Goal: Transaction & Acquisition: Purchase product/service

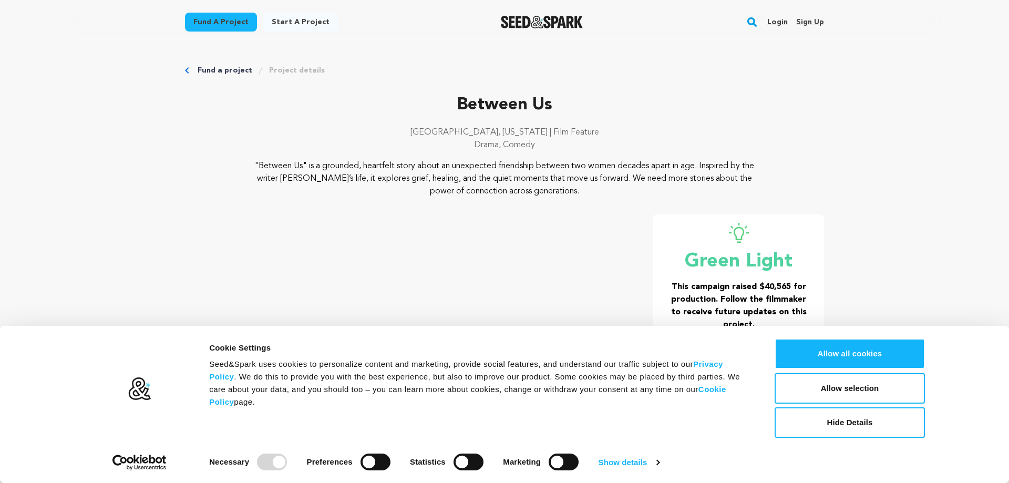
drag, startPoint x: 317, startPoint y: 163, endPoint x: 670, endPoint y: 190, distance: 354.6
click at [670, 190] on p ""Between Us" is a grounded, heartfelt story about an unexpected friendship betw…" at bounding box center [504, 179] width 511 height 38
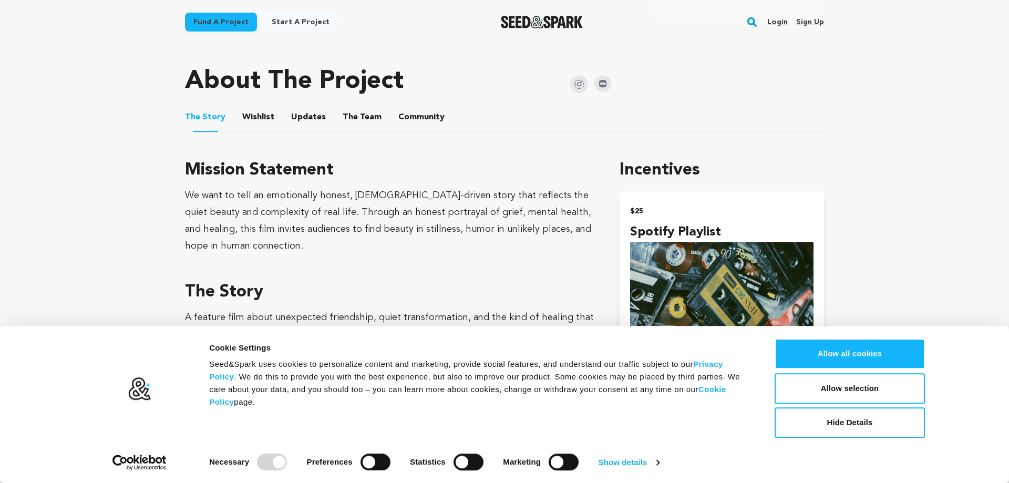
scroll to position [590, 0]
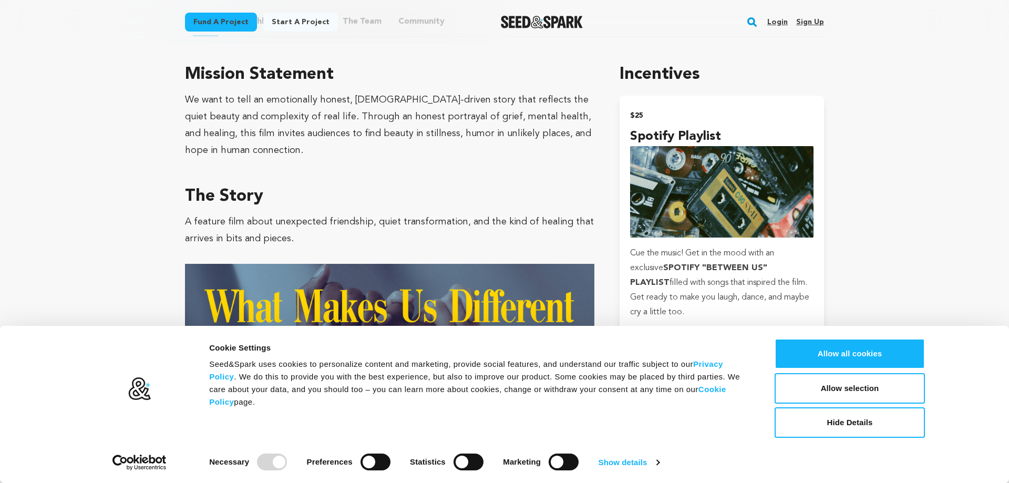
drag, startPoint x: 327, startPoint y: 91, endPoint x: 461, endPoint y: 173, distance: 156.3
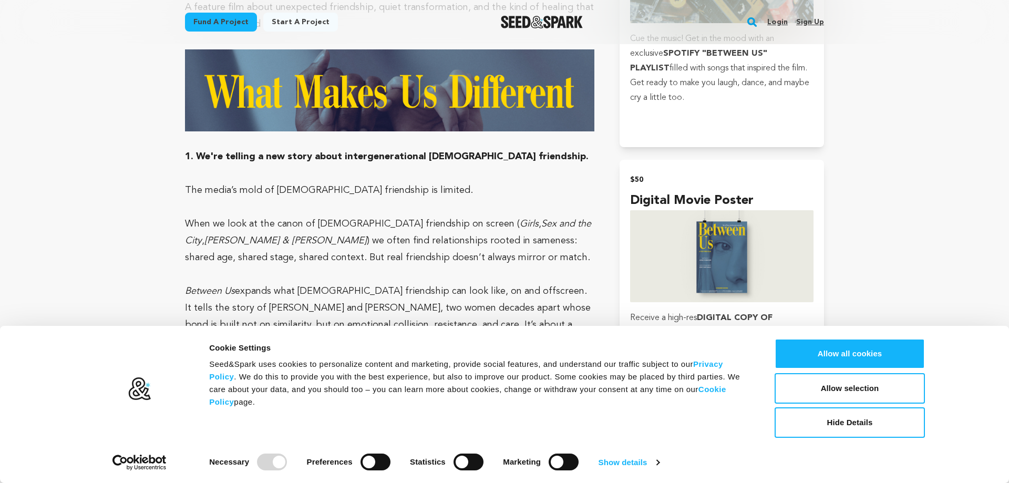
scroll to position [911, 0]
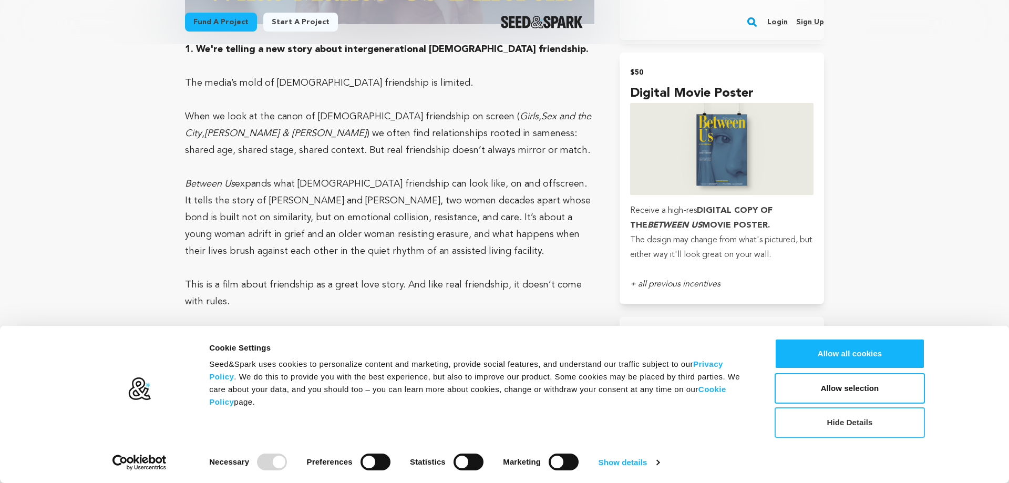
click at [866, 425] on button "Hide Details" at bounding box center [849, 422] width 150 height 30
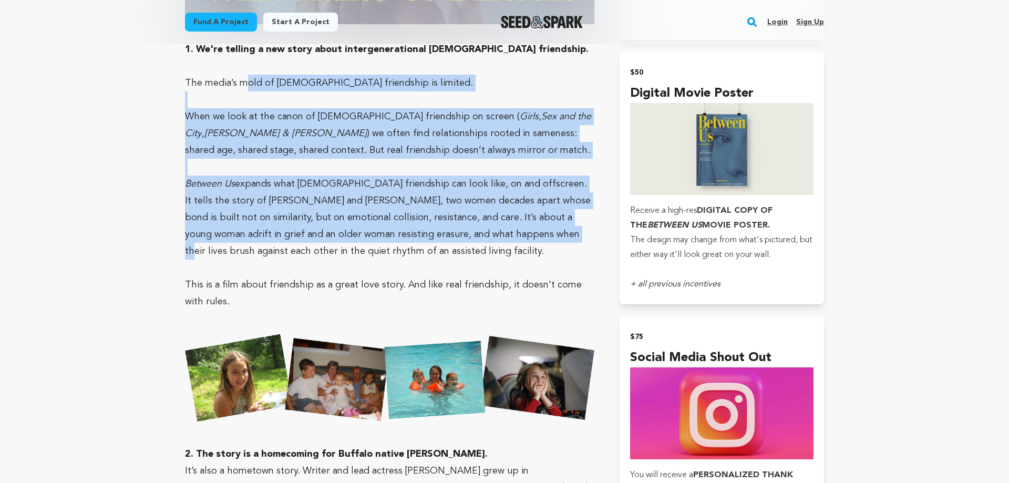
drag, startPoint x: 290, startPoint y: 109, endPoint x: 508, endPoint y: 236, distance: 252.9
click at [508, 236] on p "Between Us expands what female friendship can look like, on and offscreen. It t…" at bounding box center [389, 217] width 409 height 84
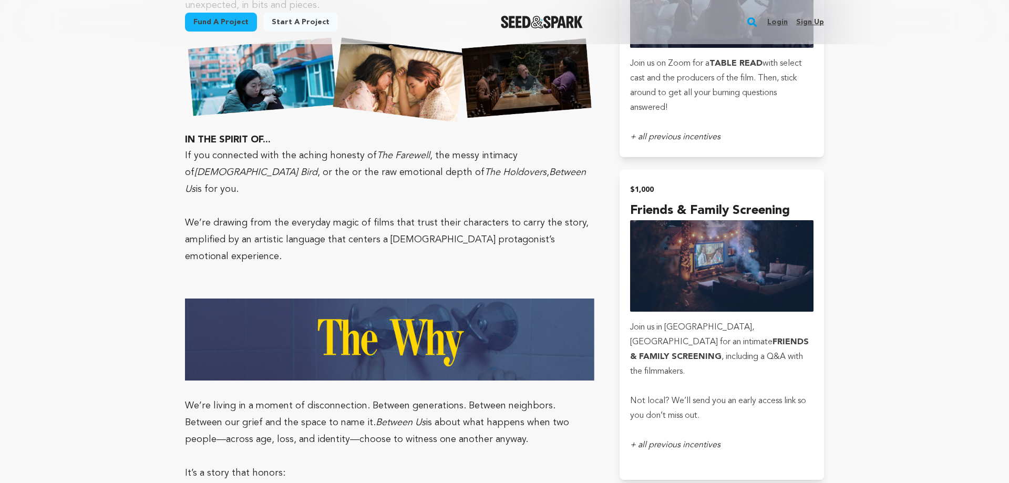
scroll to position [1983, 0]
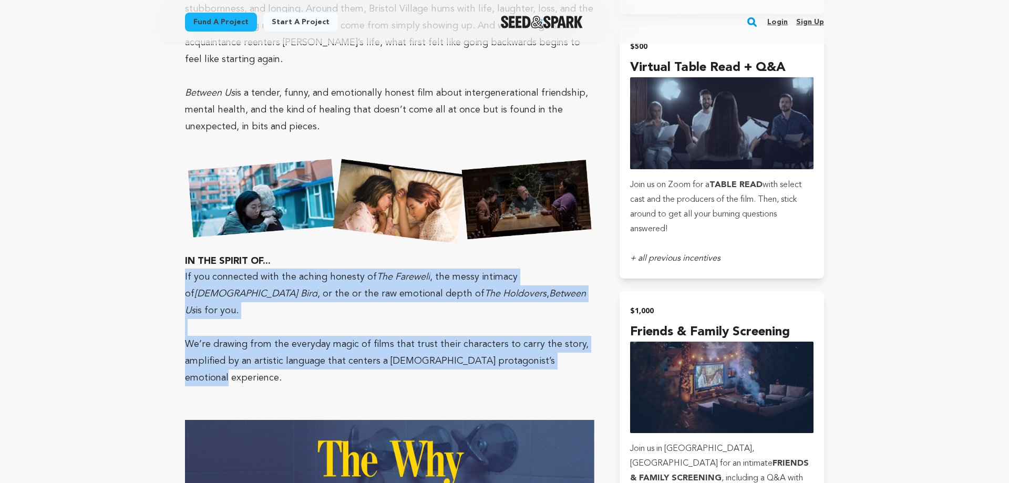
drag, startPoint x: 402, startPoint y: 234, endPoint x: 580, endPoint y: 306, distance: 192.3
click at [580, 336] on p "We’re drawing from the everyday magic of films that trust their characters to c…" at bounding box center [389, 361] width 409 height 50
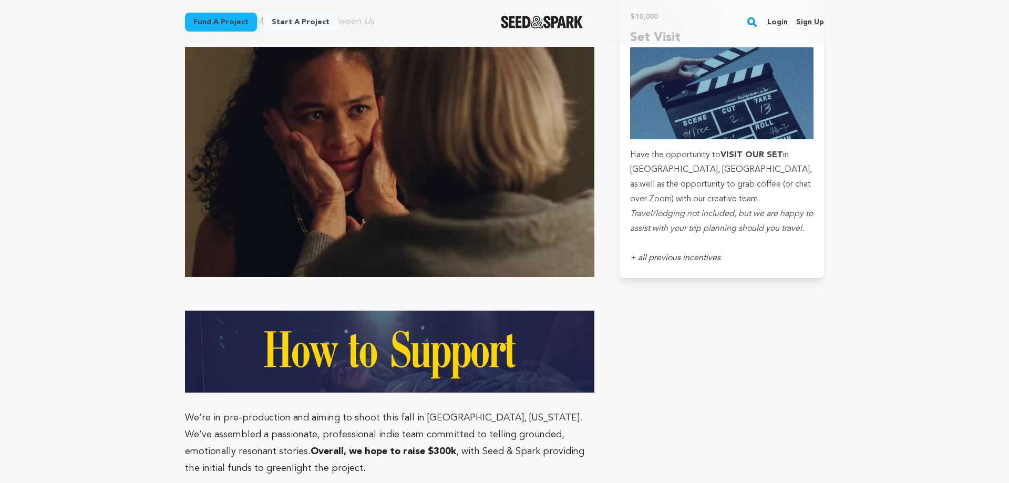
scroll to position [3591, 0]
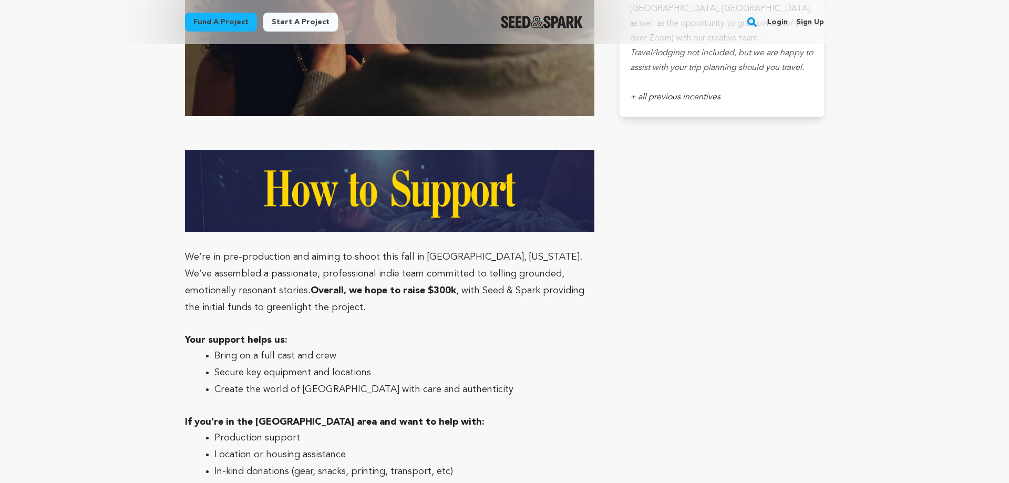
drag, startPoint x: 406, startPoint y: 148, endPoint x: 452, endPoint y: 196, distance: 66.5
click at [452, 249] on p "We’re in pre-production and aiming to shoot this fall in Buffalo, New York. We’…" at bounding box center [389, 282] width 409 height 67
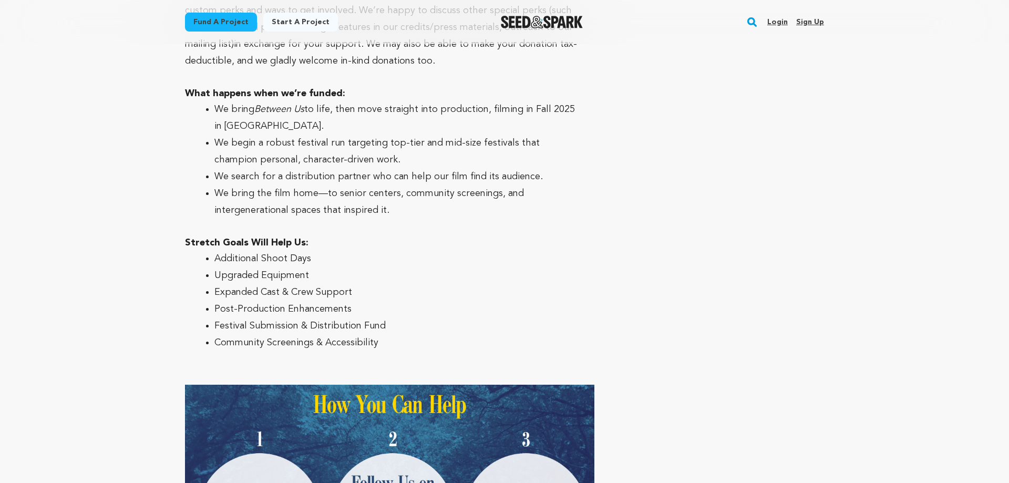
scroll to position [4180, 0]
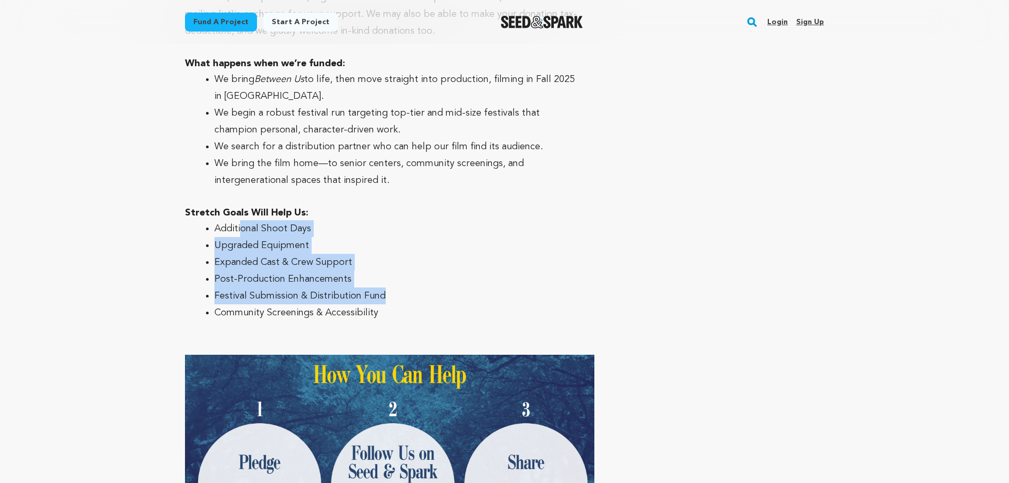
drag, startPoint x: 242, startPoint y: 98, endPoint x: 424, endPoint y: 168, distance: 194.8
click at [424, 220] on ul "Additional Shoot Days Upgraded Equipment Expanded Cast & Crew Support Post-Prod…" at bounding box center [389, 270] width 409 height 101
click at [424, 287] on li "Festival Submission & Distribution Fund" at bounding box center [397, 295] width 367 height 17
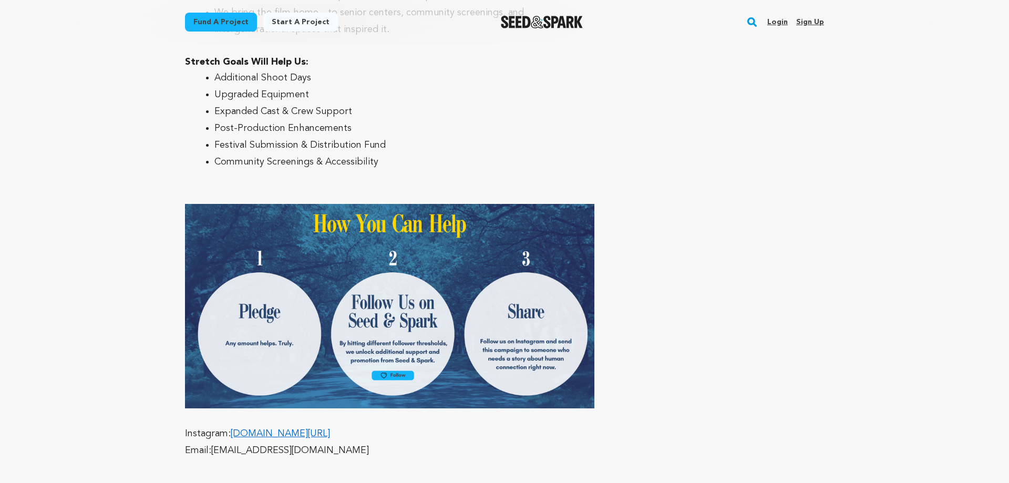
scroll to position [4287, 0]
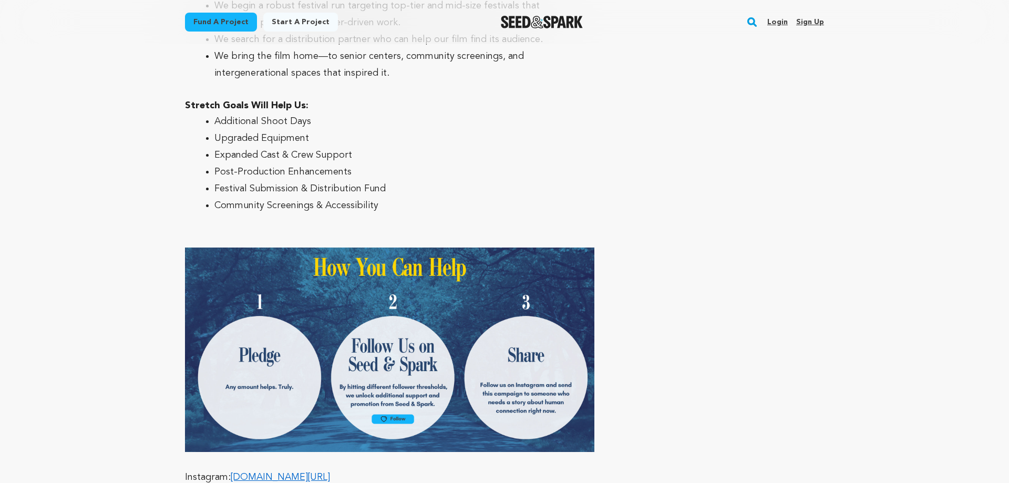
click at [542, 25] on img "Seed&Spark Homepage" at bounding box center [542, 22] width 82 height 13
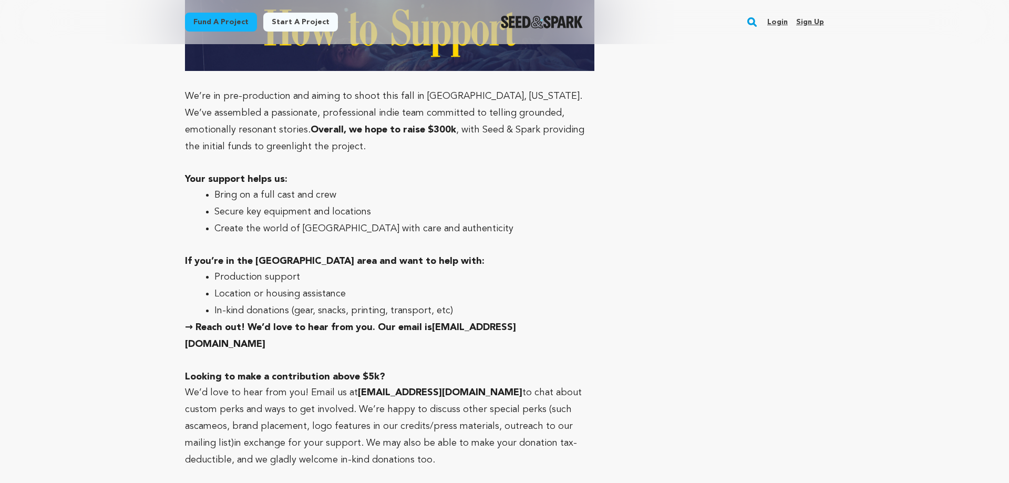
scroll to position [4073, 0]
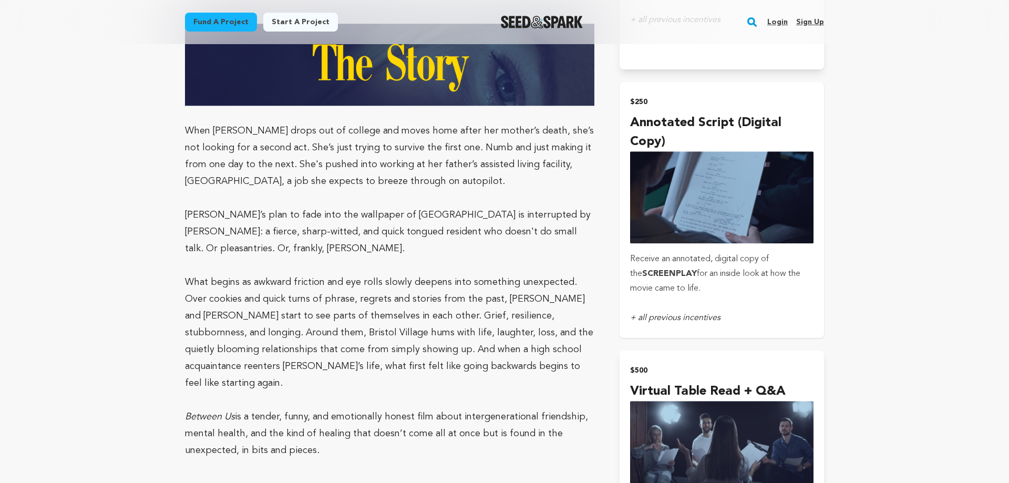
scroll to position [1608, 0]
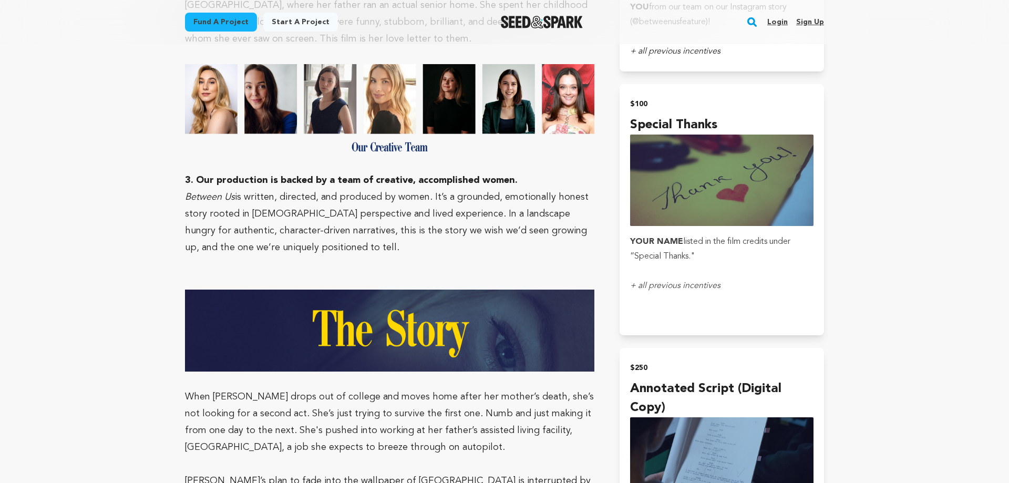
scroll to position [1286, 0]
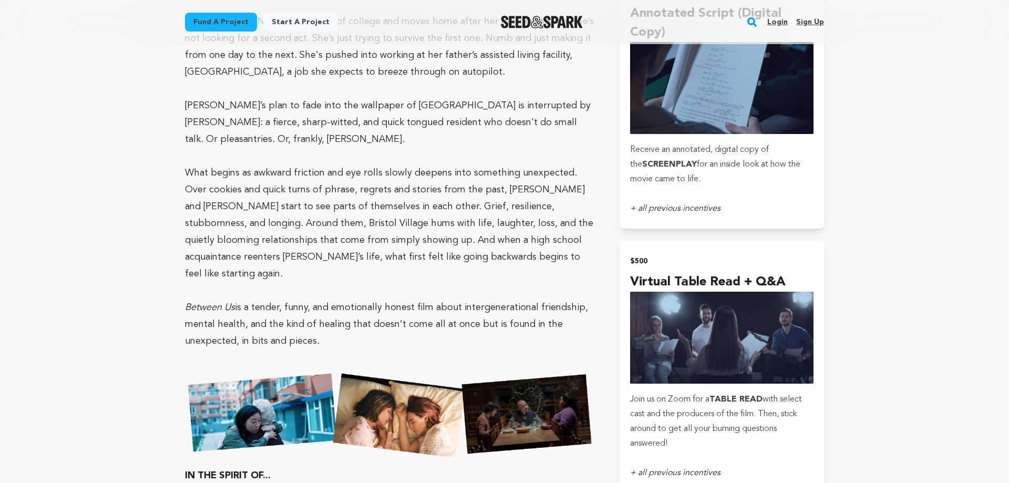
scroll to position [1554, 0]
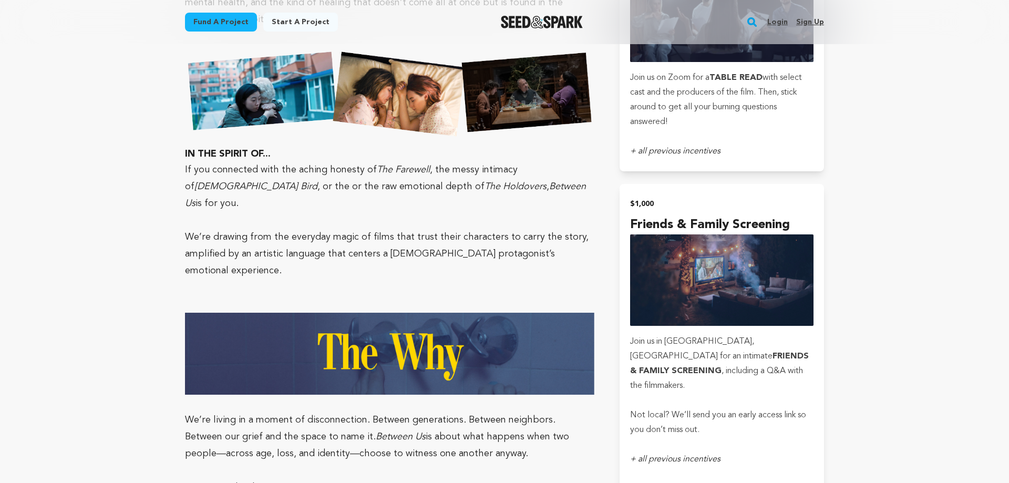
click at [852, 286] on main "Fund a project Start a project Search Login Sign up Start a project" at bounding box center [504, 477] width 1009 height 5135
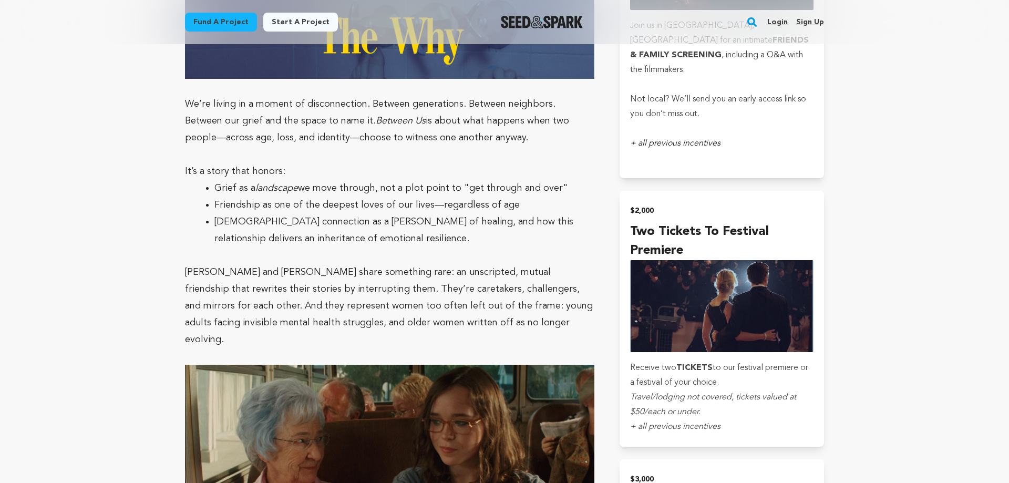
scroll to position [2519, 0]
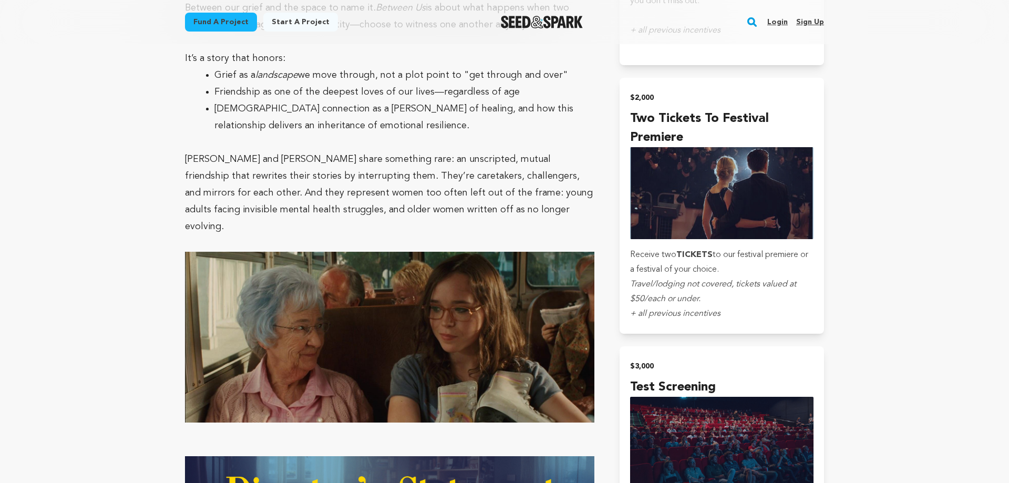
click at [863, 275] on main "Fund a project Start a project Search Login Sign up Start a project" at bounding box center [504, 48] width 1009 height 5135
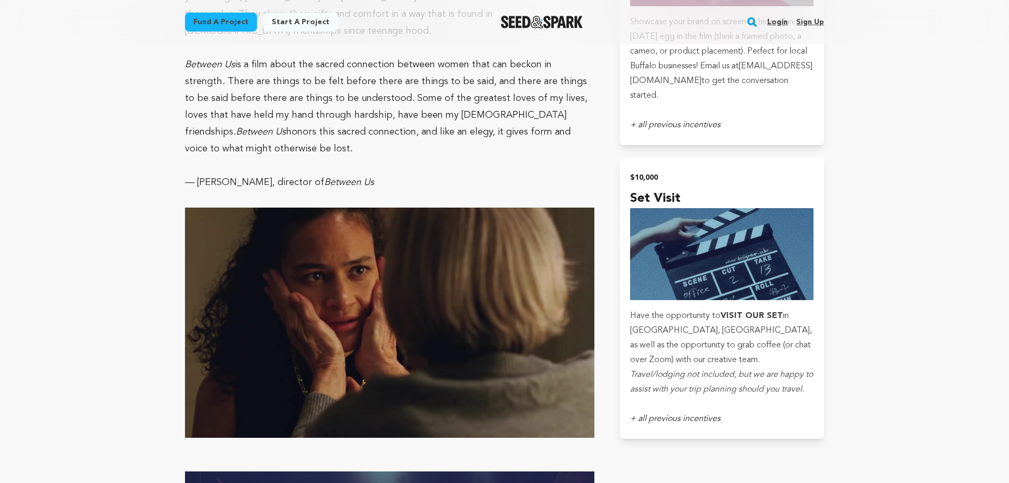
scroll to position [3108, 0]
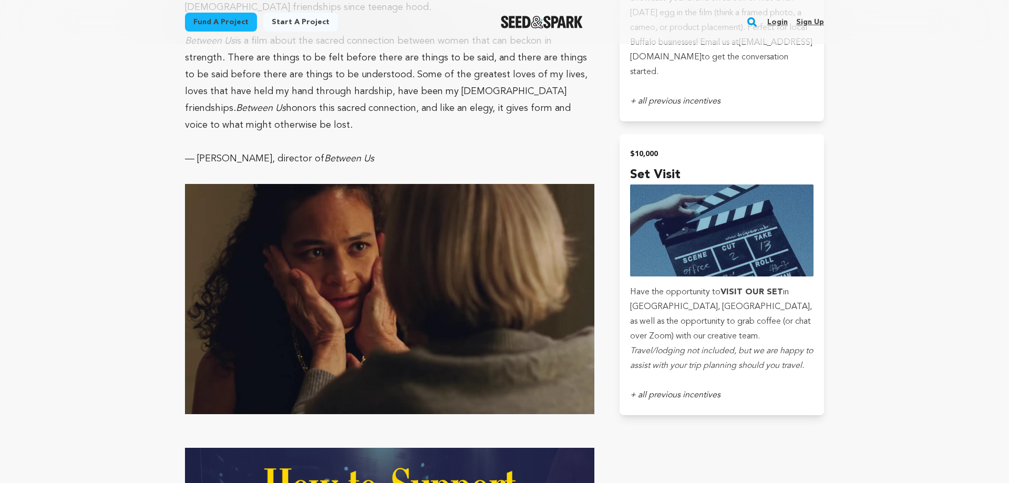
scroll to position [3269, 0]
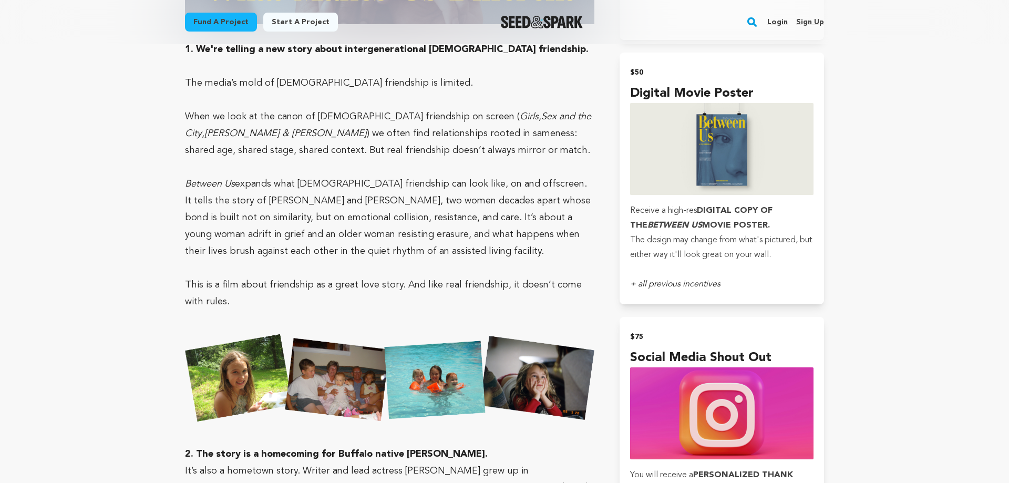
scroll to position [643, 0]
